Goal: Subscribe to service/newsletter

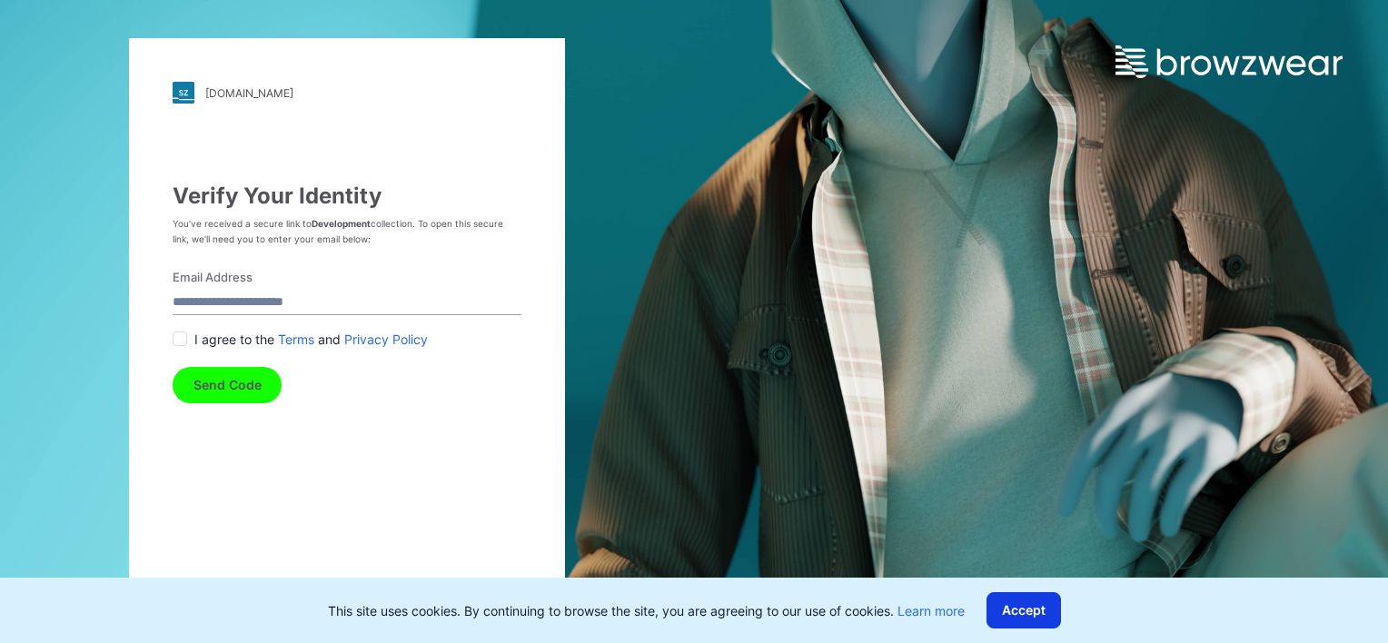
click at [1018, 608] on button "Accept" at bounding box center [1023, 610] width 74 height 36
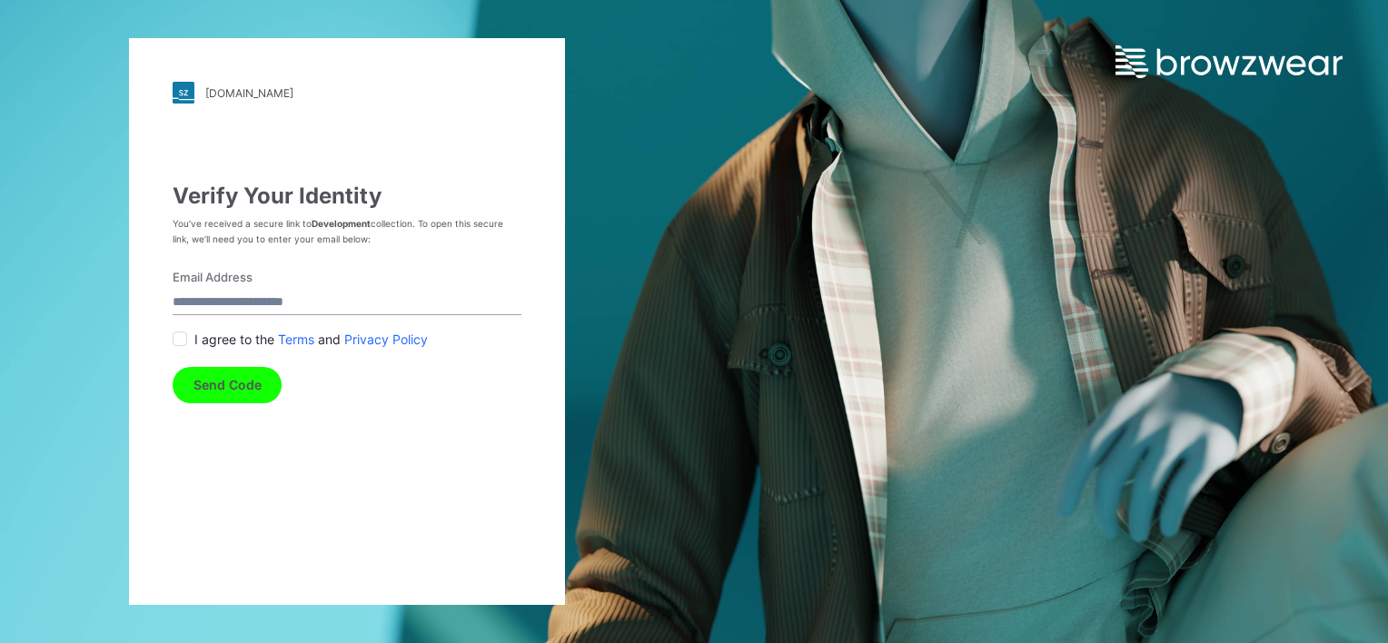
click at [262, 305] on input "Email Address" at bounding box center [347, 303] width 349 height 25
type input "**********"
click at [190, 339] on div "I agree to the Terms and Privacy Policy" at bounding box center [347, 339] width 349 height 19
click at [180, 337] on span at bounding box center [180, 339] width 15 height 15
click at [246, 401] on button "Send Code" at bounding box center [227, 385] width 109 height 36
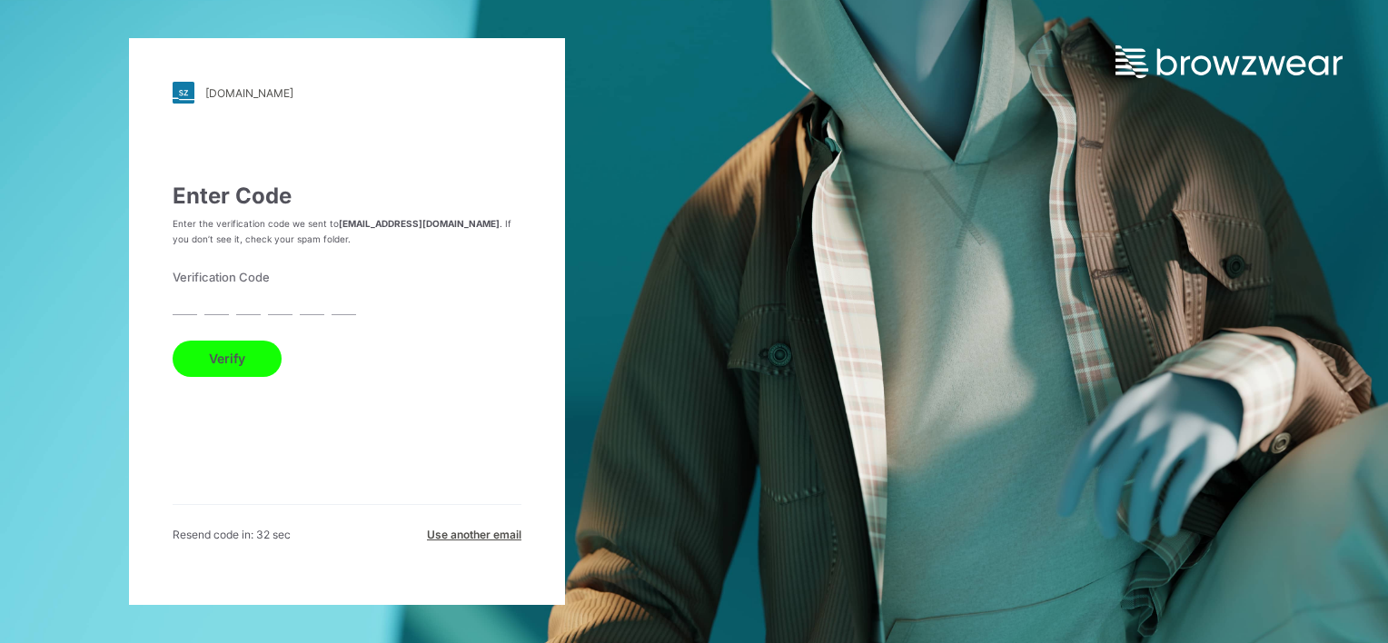
click at [185, 302] on input "text" at bounding box center [185, 303] width 25 height 25
paste input "*"
type input "*"
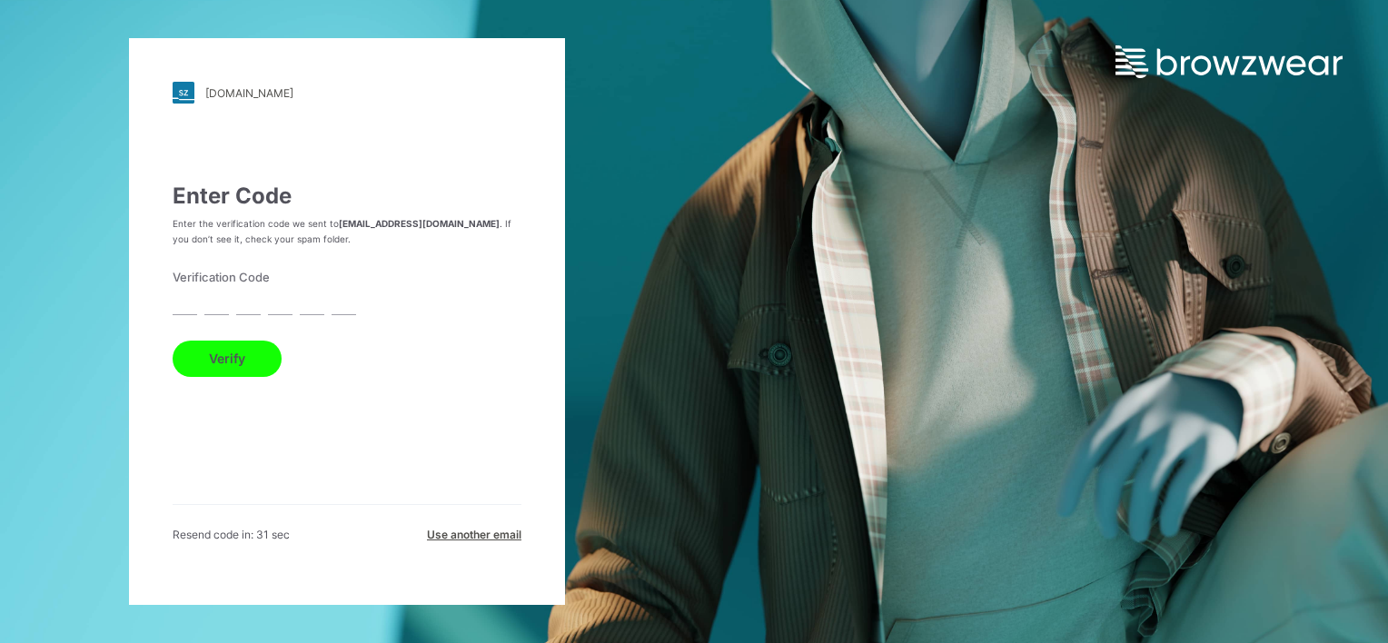
type input "*"
click at [243, 371] on button "Verify" at bounding box center [227, 359] width 109 height 36
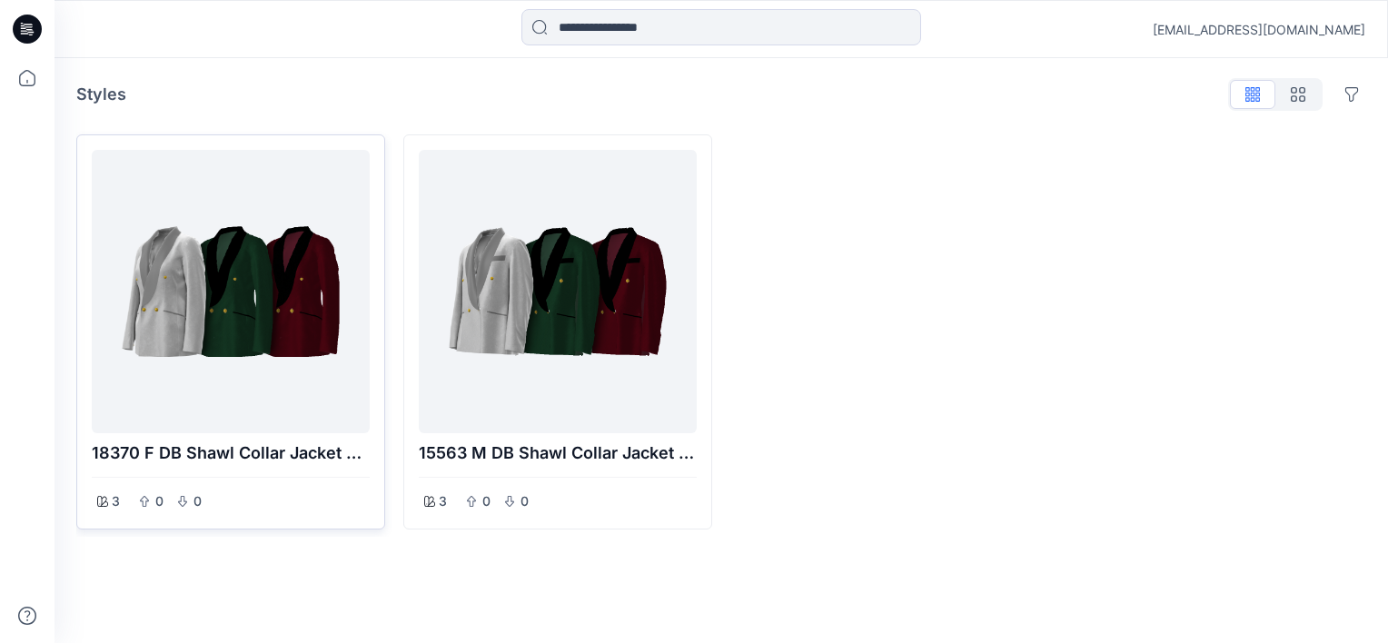
click at [220, 318] on div at bounding box center [230, 291] width 263 height 269
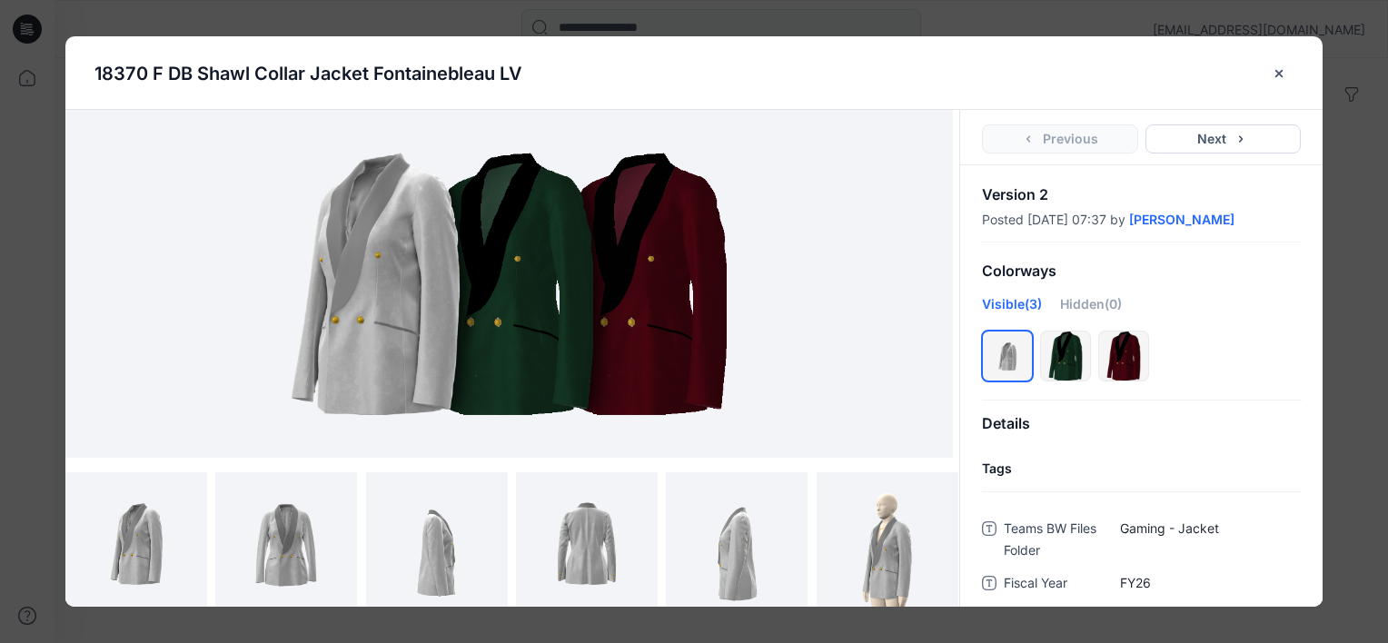
click at [514, 332] on img at bounding box center [508, 284] width 579 height 348
click at [1077, 369] on div at bounding box center [1065, 356] width 49 height 49
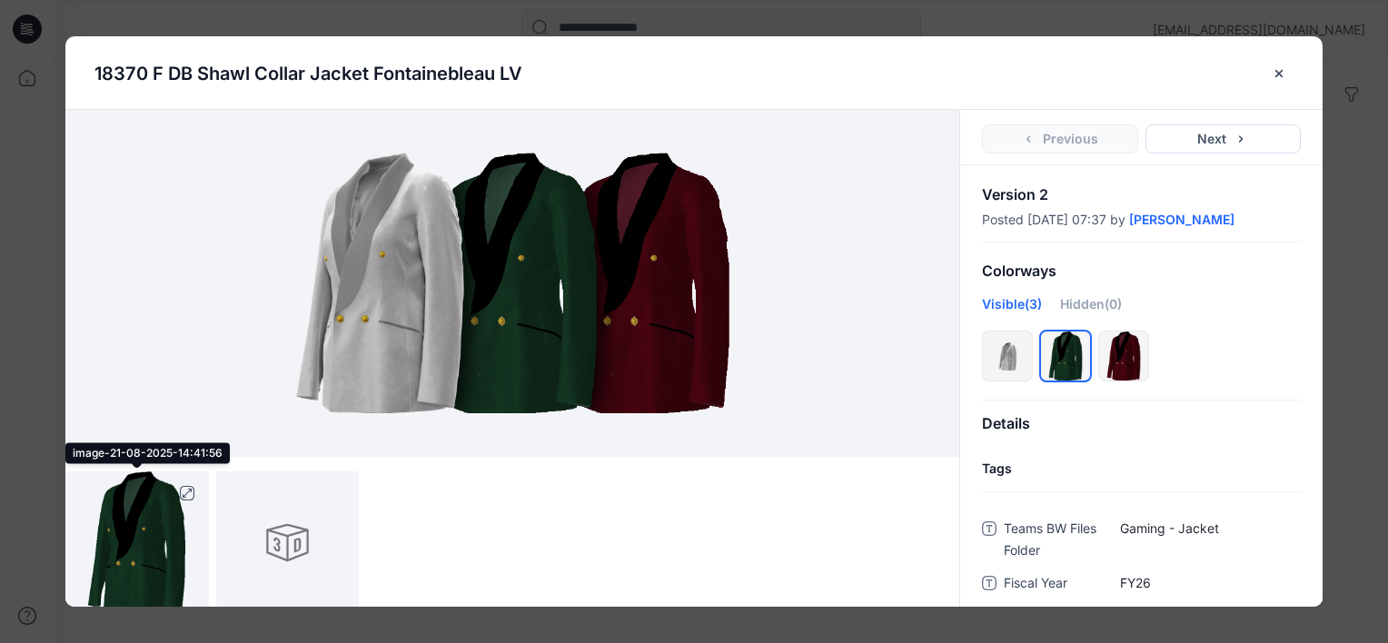
click at [158, 566] on img at bounding box center [136, 542] width 97 height 143
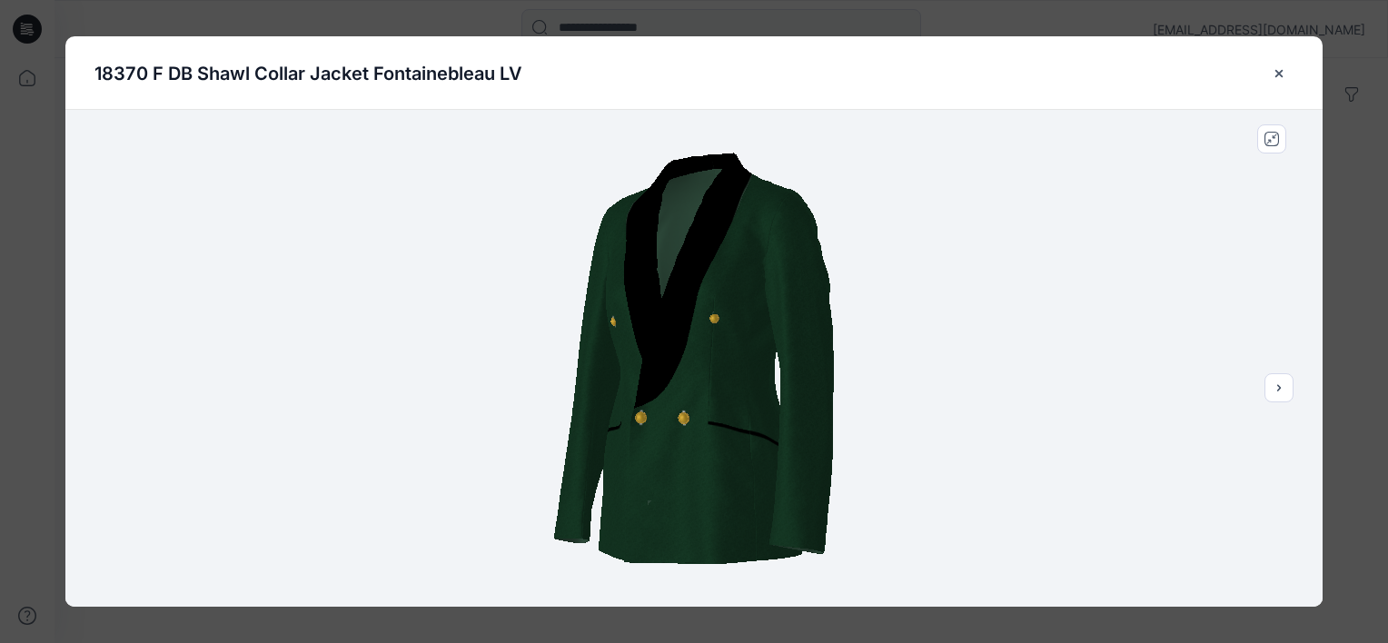
drag, startPoint x: 669, startPoint y: 460, endPoint x: 490, endPoint y: 461, distance: 179.9
click at [490, 461] on div at bounding box center [693, 358] width 1257 height 497
click at [1283, 390] on icon "next" at bounding box center [1279, 388] width 15 height 15
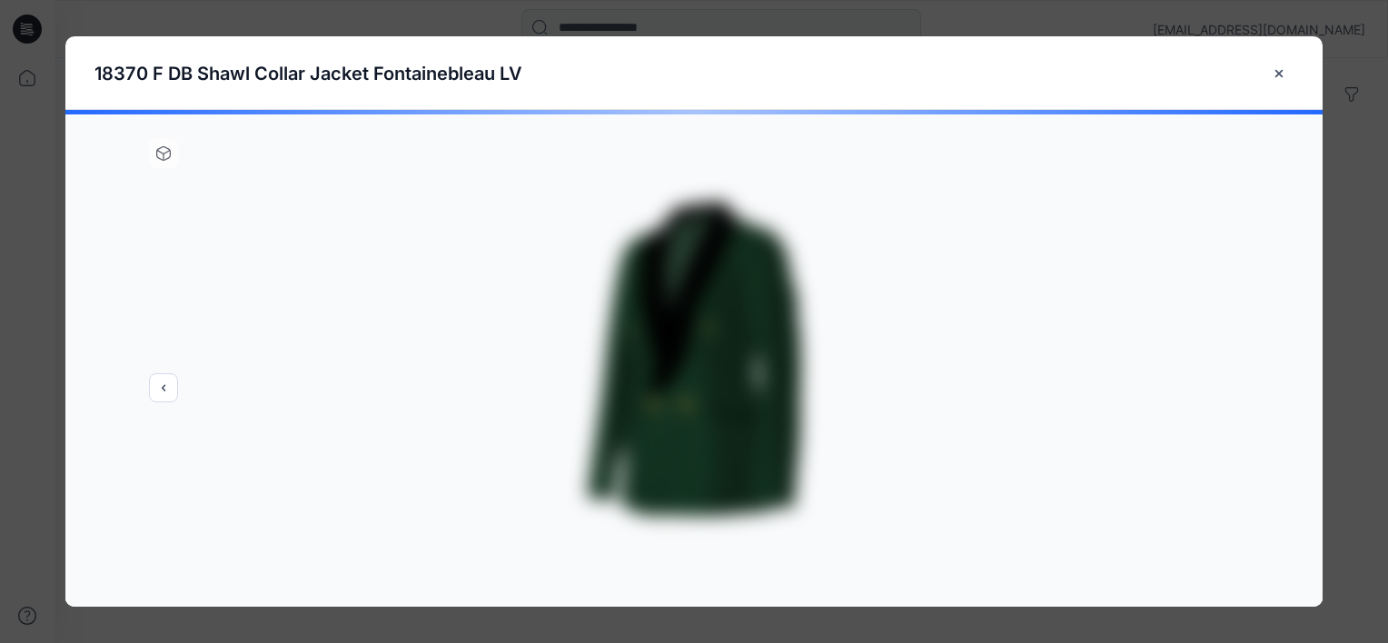
click at [629, 400] on div at bounding box center [693, 358] width 1257 height 497
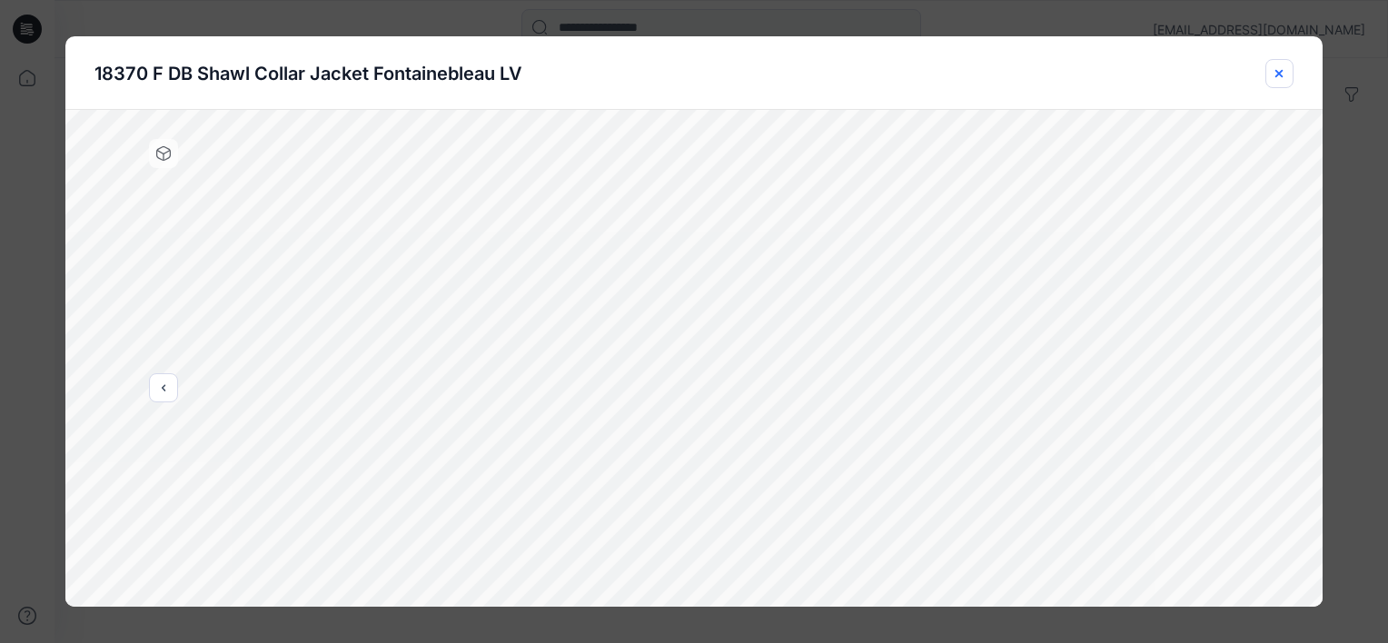
click at [1281, 71] on icon "close-btn" at bounding box center [1278, 72] width 7 height 7
